Goal: Find specific page/section: Find specific page/section

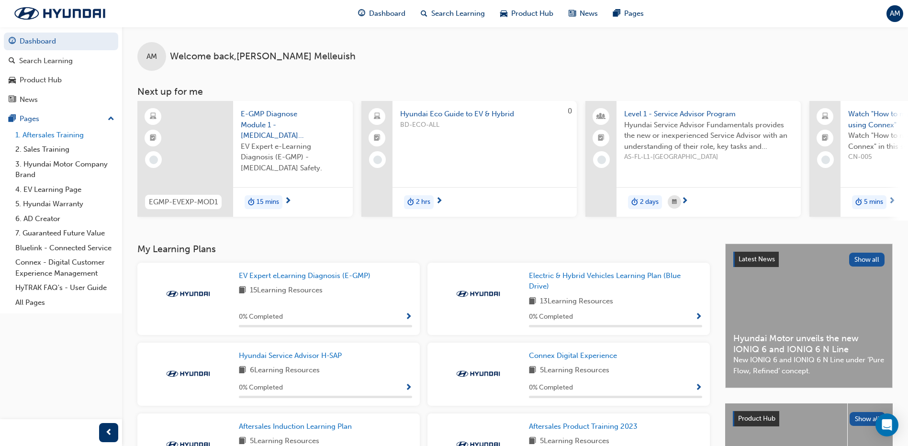
click at [42, 136] on link "1. Aftersales Training" at bounding box center [64, 135] width 107 height 15
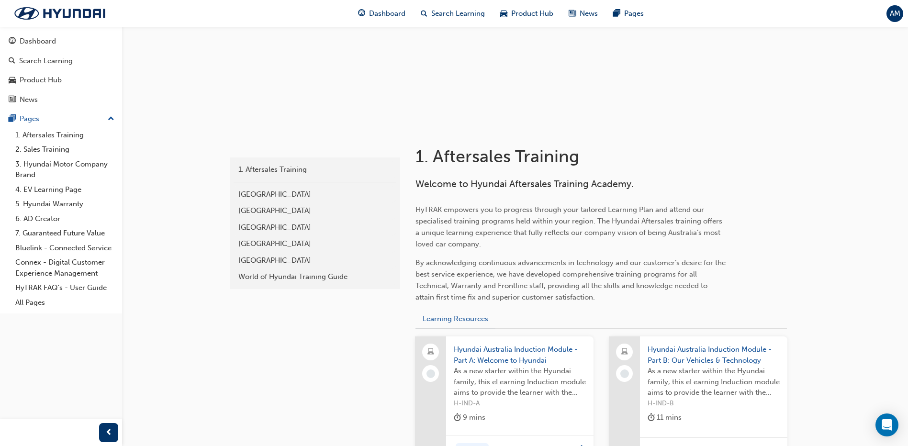
scroll to position [96, 0]
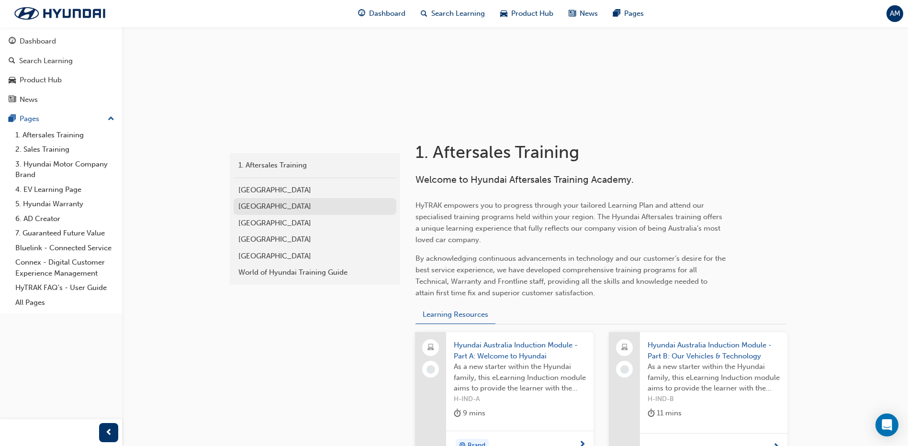
click at [274, 205] on div "[GEOGRAPHIC_DATA]" at bounding box center [314, 206] width 153 height 11
